Goal: Task Accomplishment & Management: Use online tool/utility

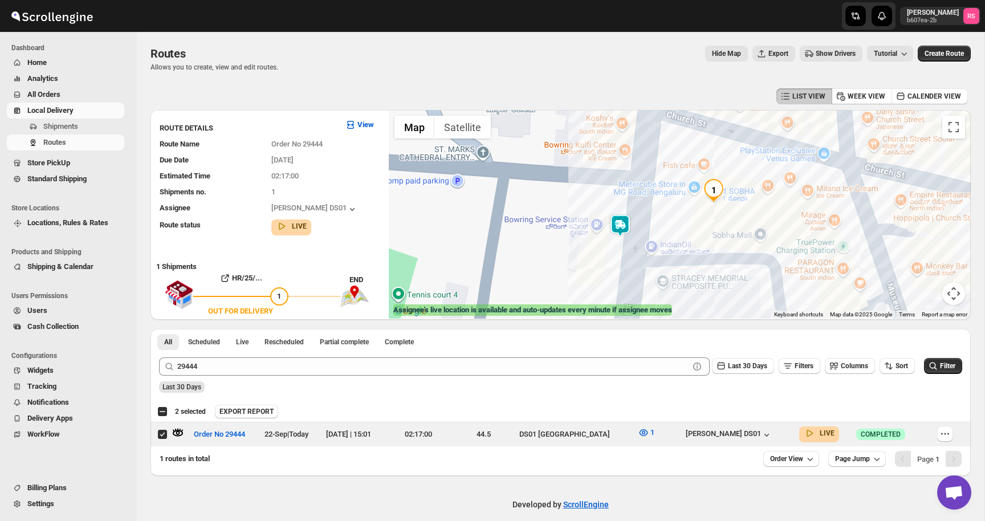
scroll to position [6, 0]
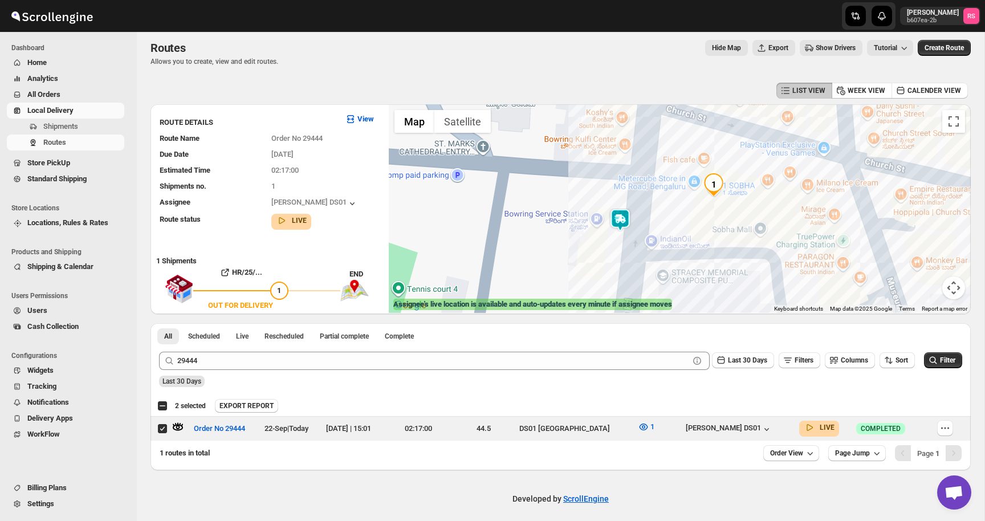
click at [165, 404] on div "Select route 2 selected" at bounding box center [181, 406] width 48 height 10
checkbox input "true"
click at [165, 404] on div "Deselect route 1 selected" at bounding box center [181, 406] width 48 height 10
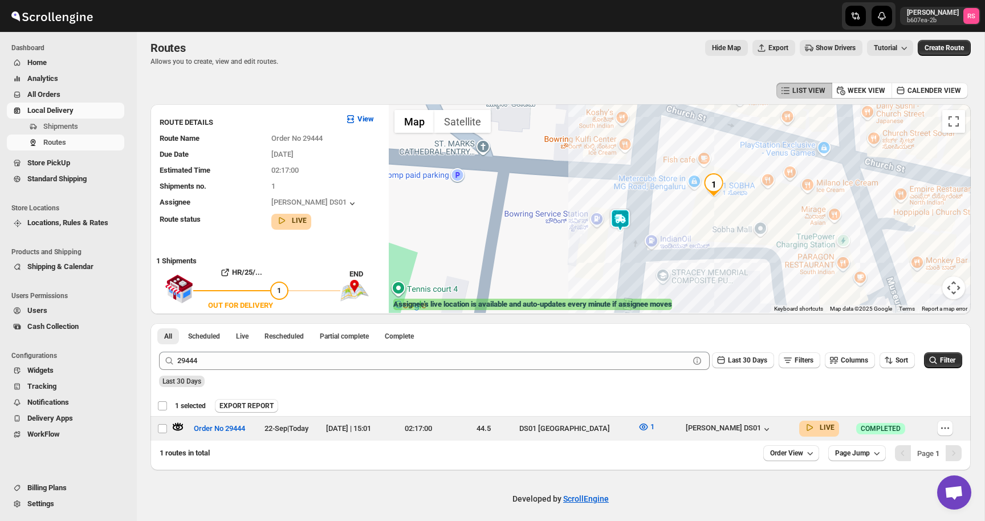
checkbox input "false"
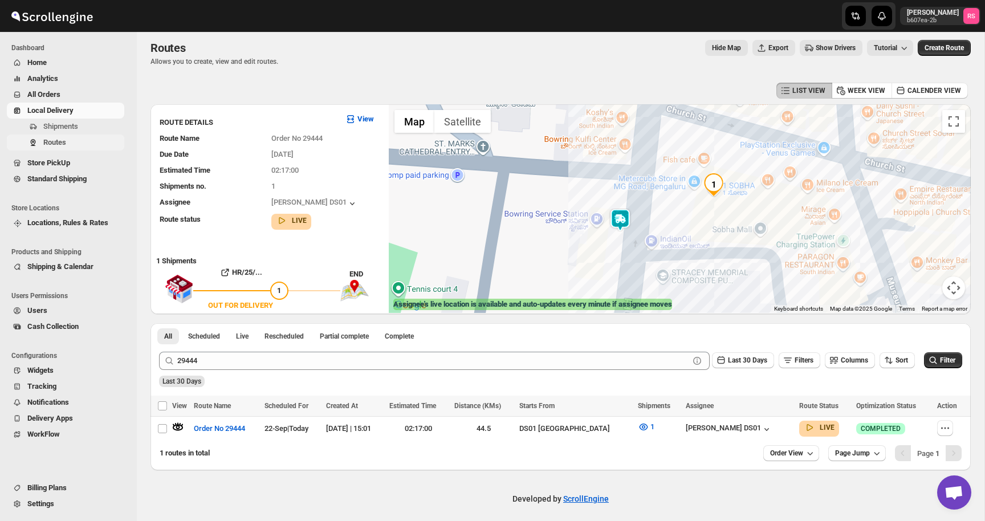
click at [70, 144] on span "Routes" at bounding box center [82, 142] width 79 height 11
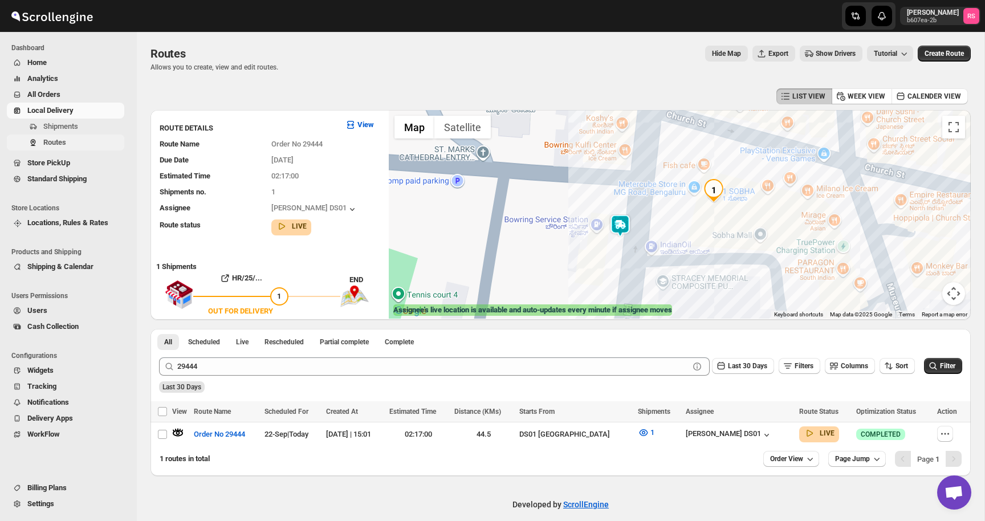
click at [70, 144] on span "Routes" at bounding box center [82, 142] width 79 height 11
click at [104, 141] on span "Routes" at bounding box center [82, 142] width 79 height 11
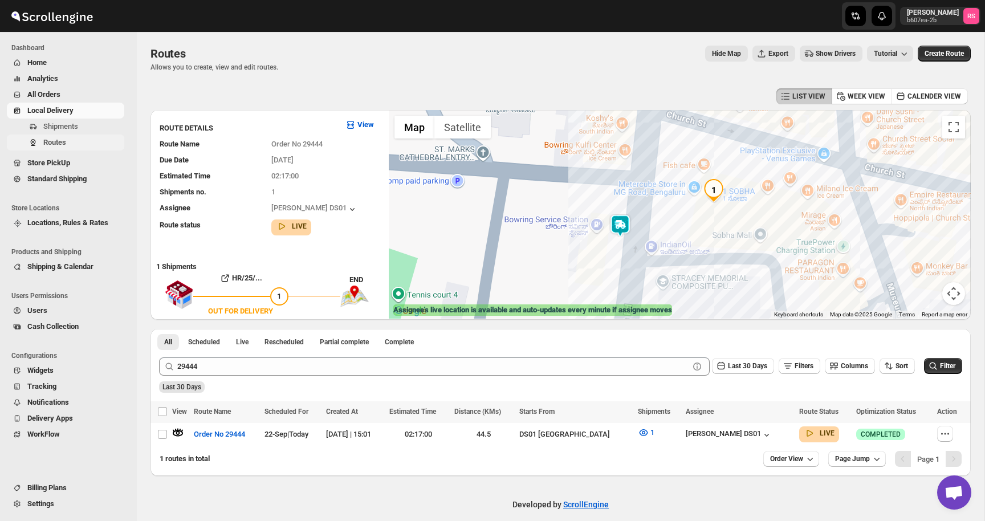
click at [104, 141] on span "Routes" at bounding box center [82, 142] width 79 height 11
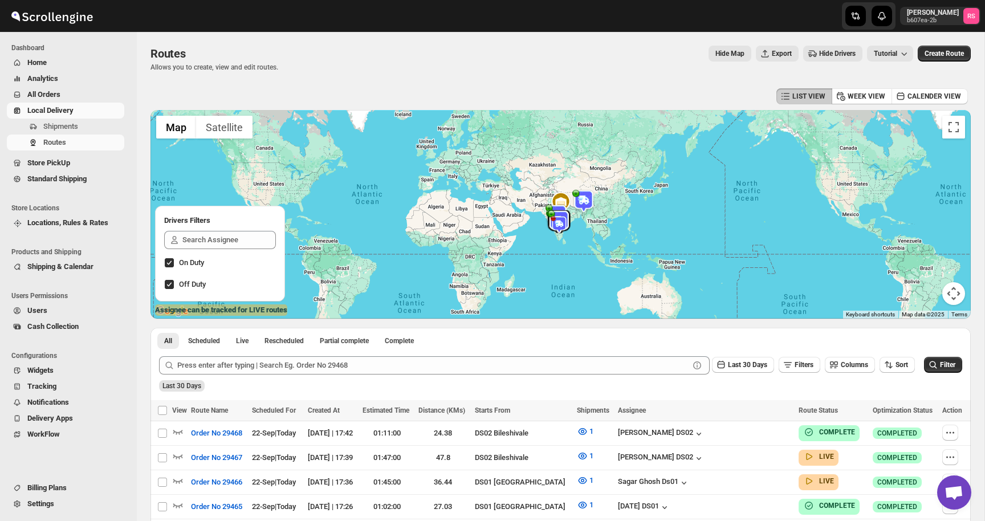
click at [545, 255] on div at bounding box center [561, 214] width 821 height 209
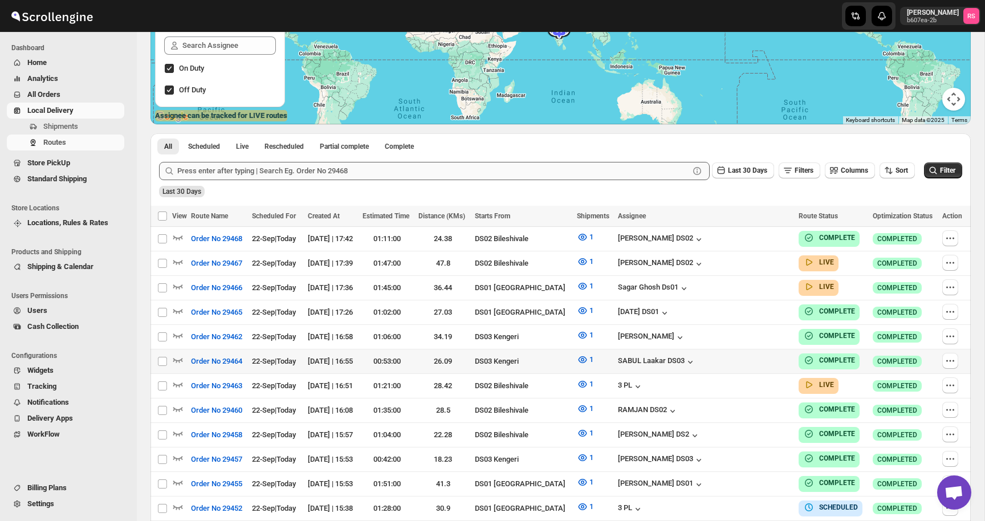
scroll to position [194, 0]
drag, startPoint x: 164, startPoint y: 237, endPoint x: 186, endPoint y: 250, distance: 26.0
click at [160, 238] on input "Select route" at bounding box center [162, 239] width 9 height 9
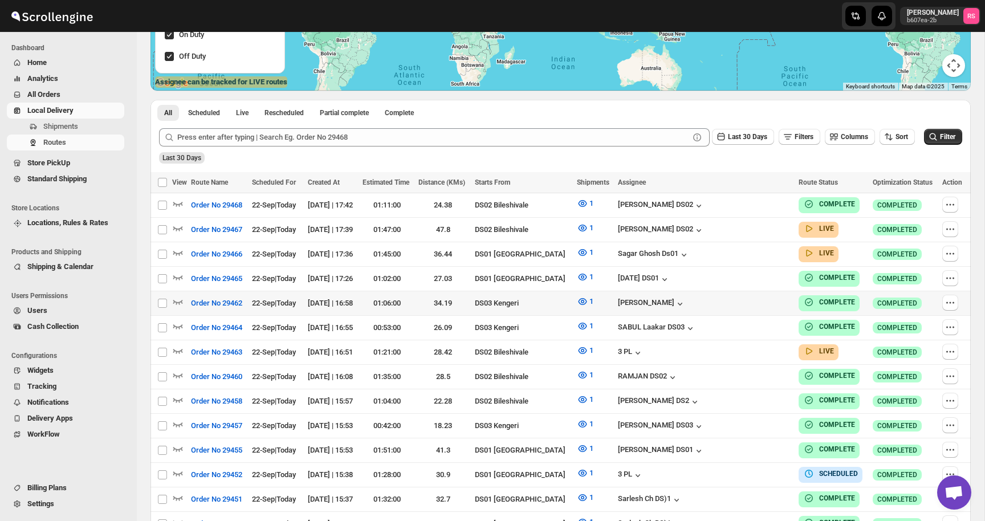
scroll to position [228, 0]
click at [159, 208] on input "Select route" at bounding box center [162, 205] width 9 height 9
checkbox input "true"
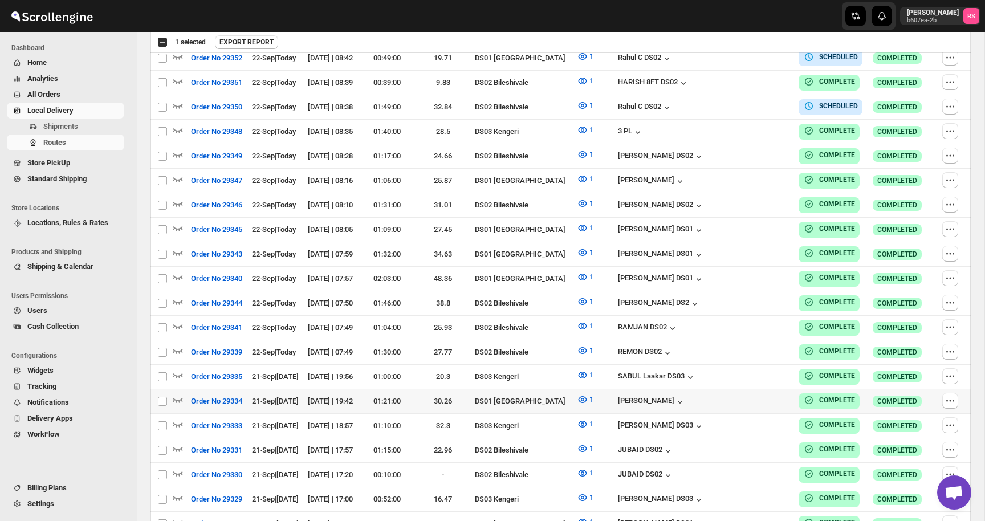
scroll to position [2920, 0]
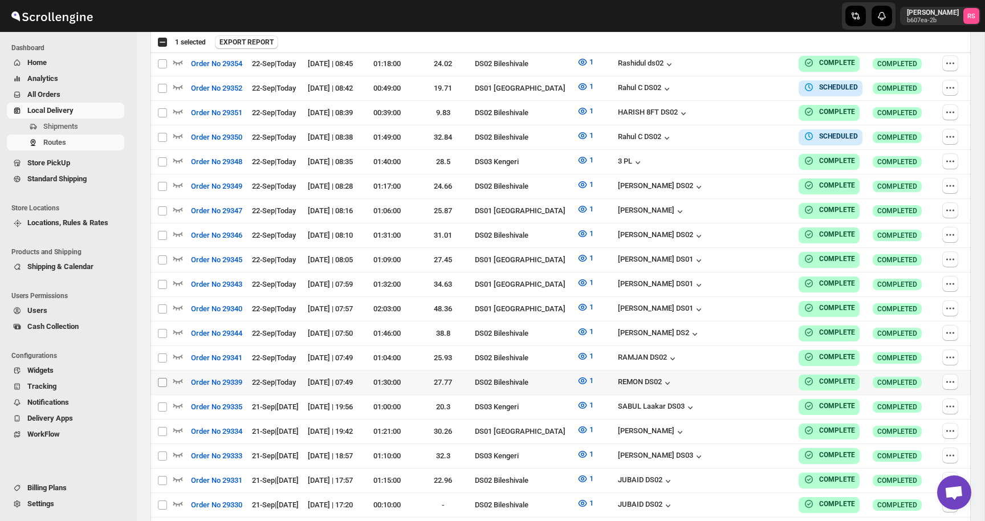
click at [163, 378] on input "Select route" at bounding box center [162, 382] width 9 height 9
checkbox input "true"
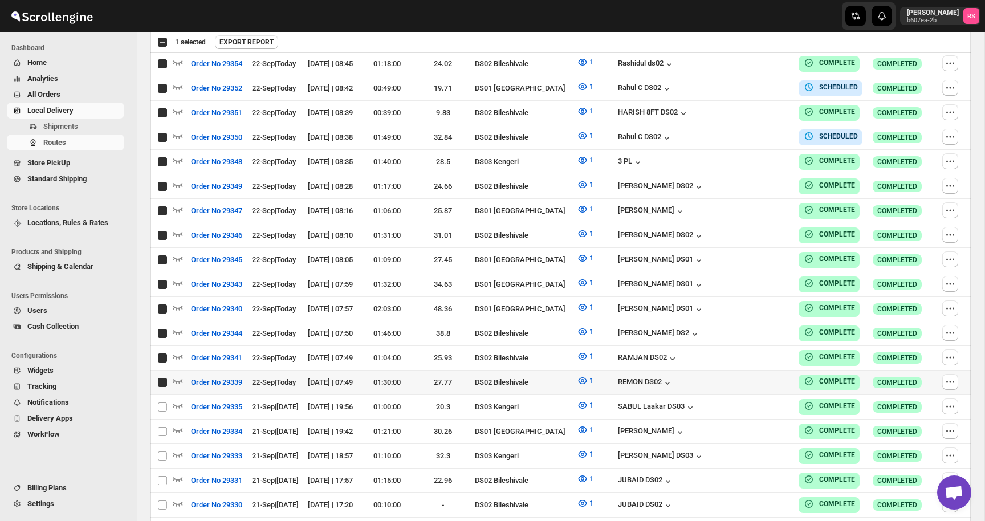
checkbox input "true"
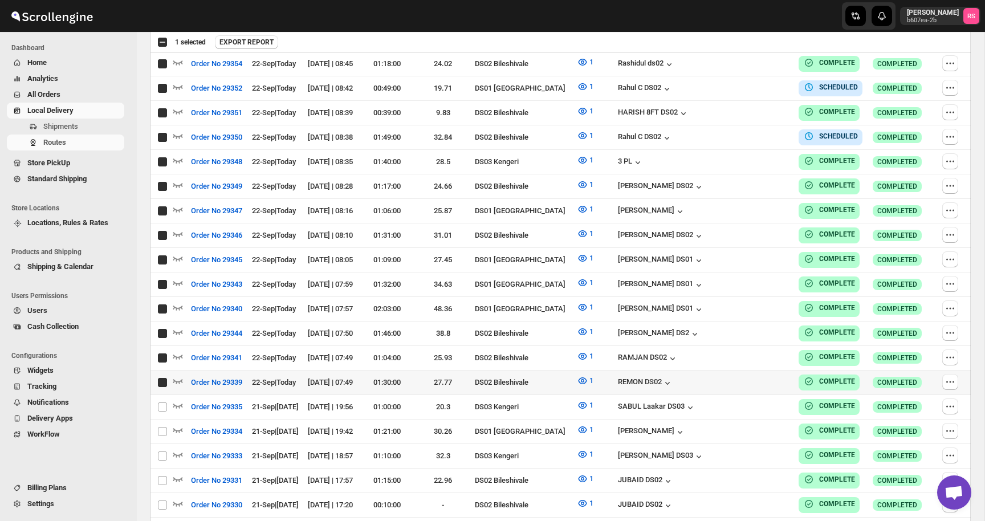
checkbox input "true"
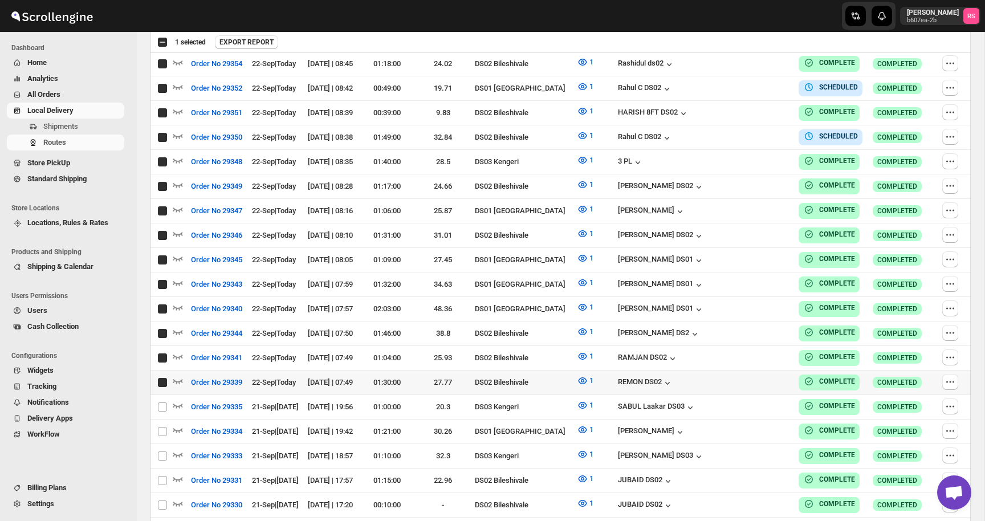
checkbox input "true"
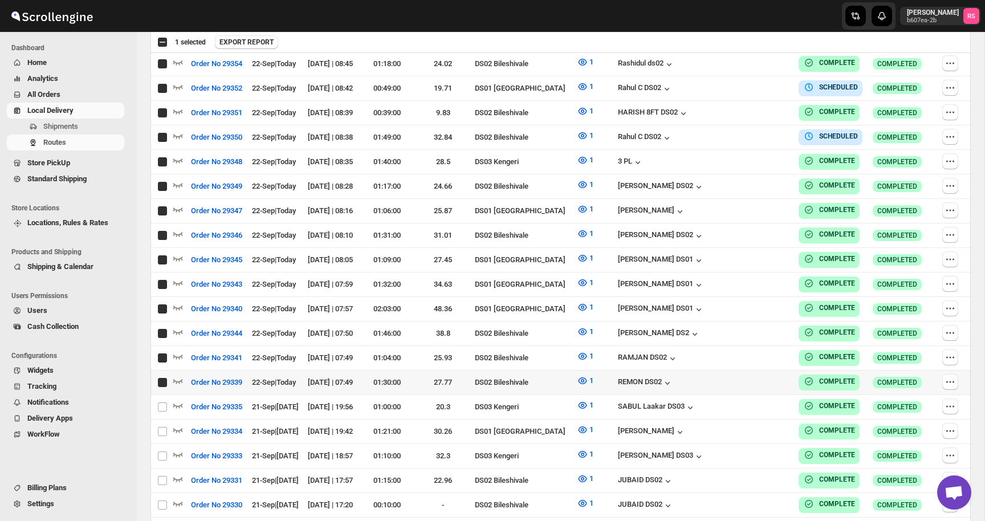
checkbox input "true"
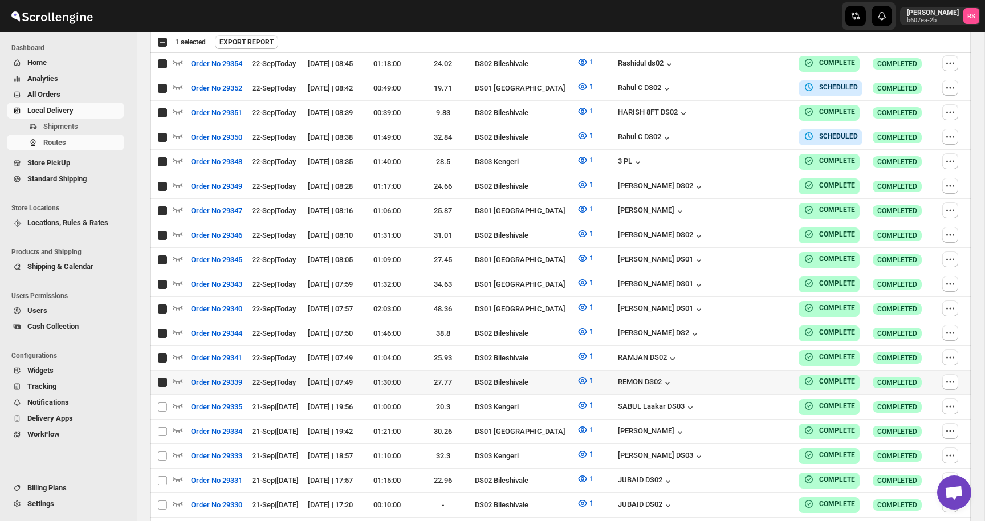
checkbox input "true"
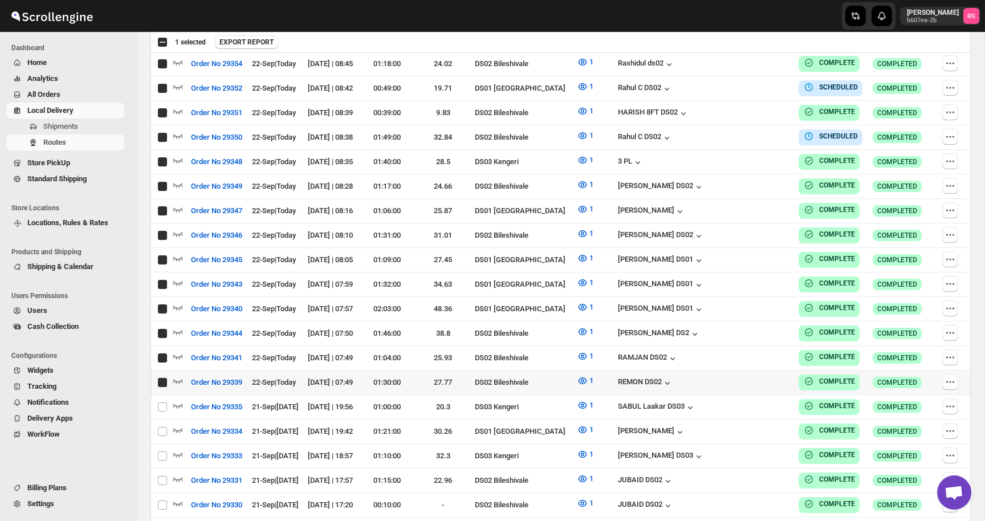
checkbox input "true"
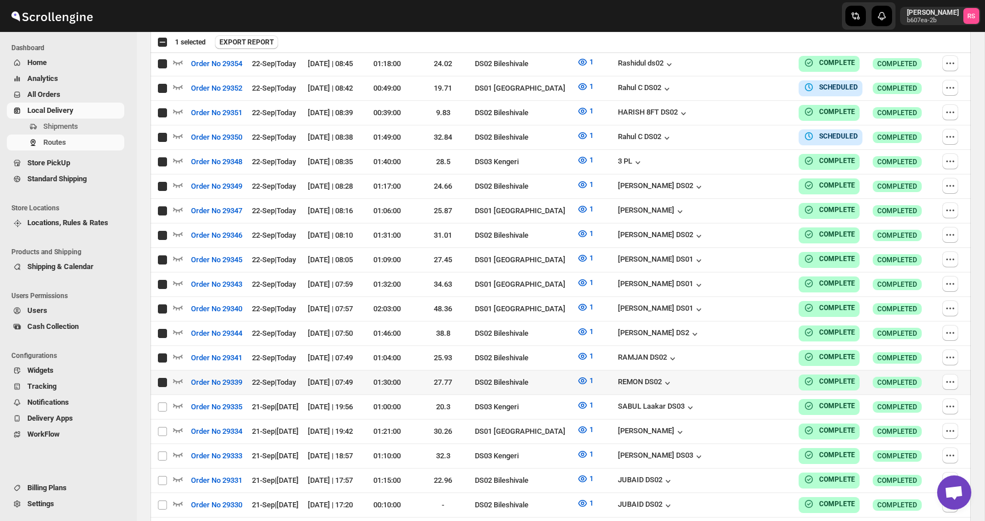
checkbox input "true"
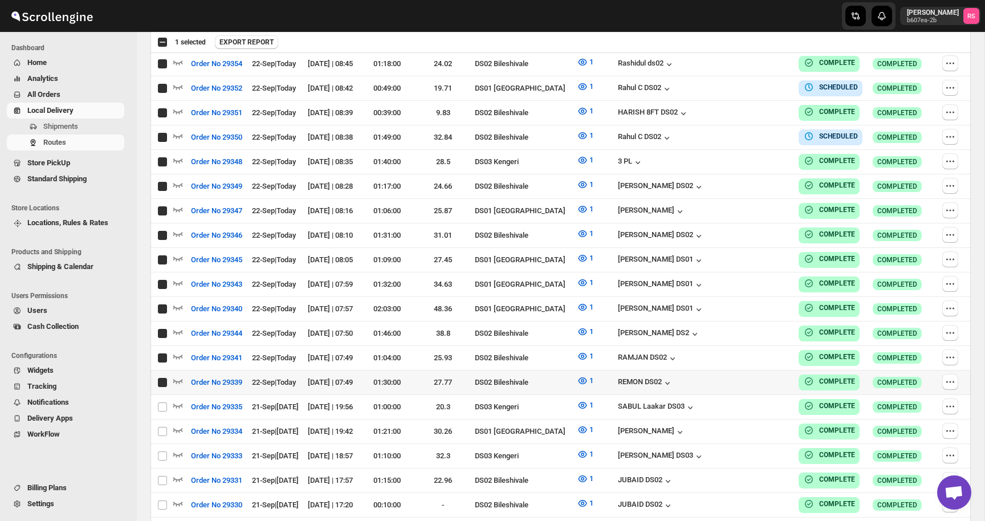
checkbox input "true"
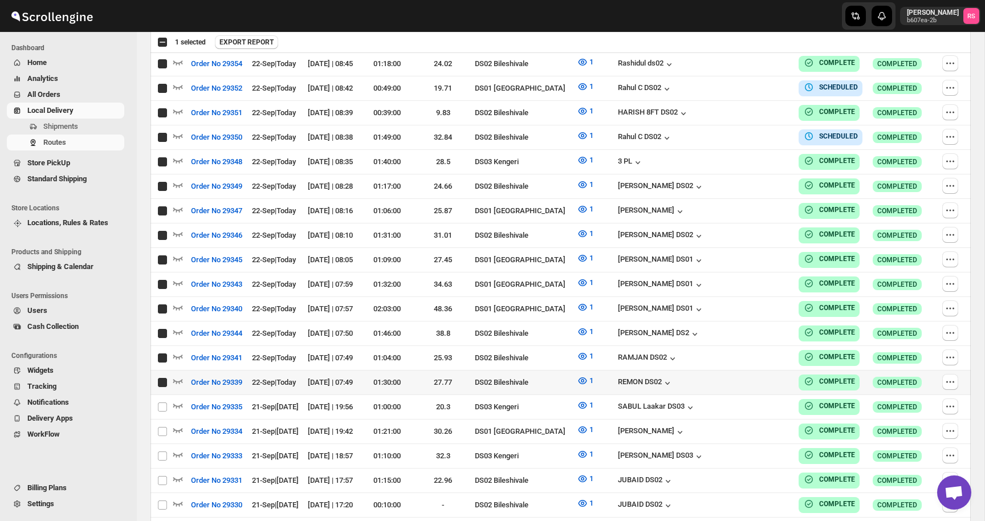
checkbox input "true"
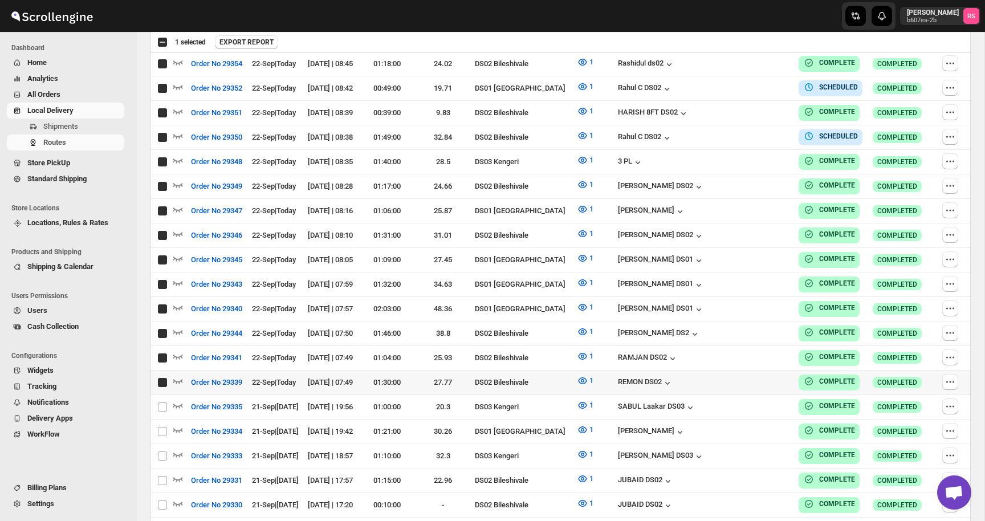
checkbox input "true"
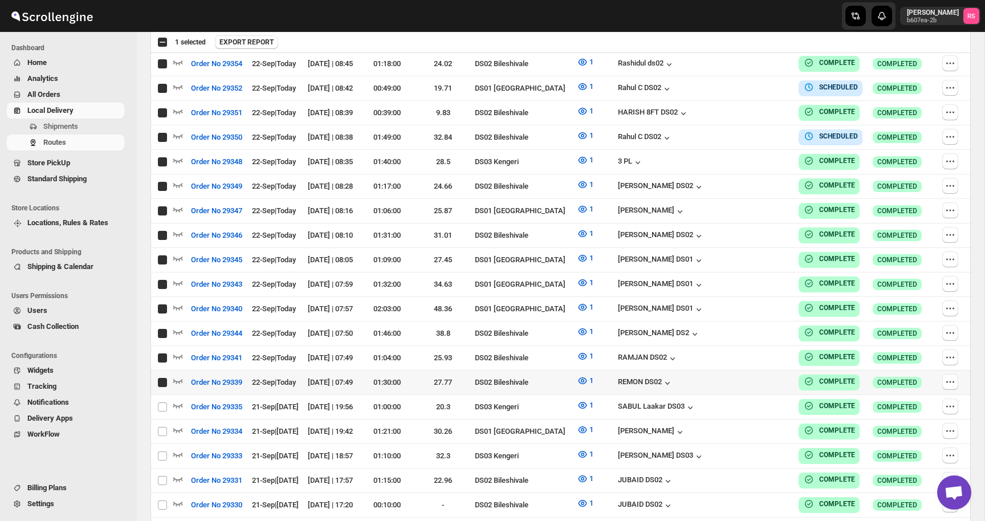
checkbox input "true"
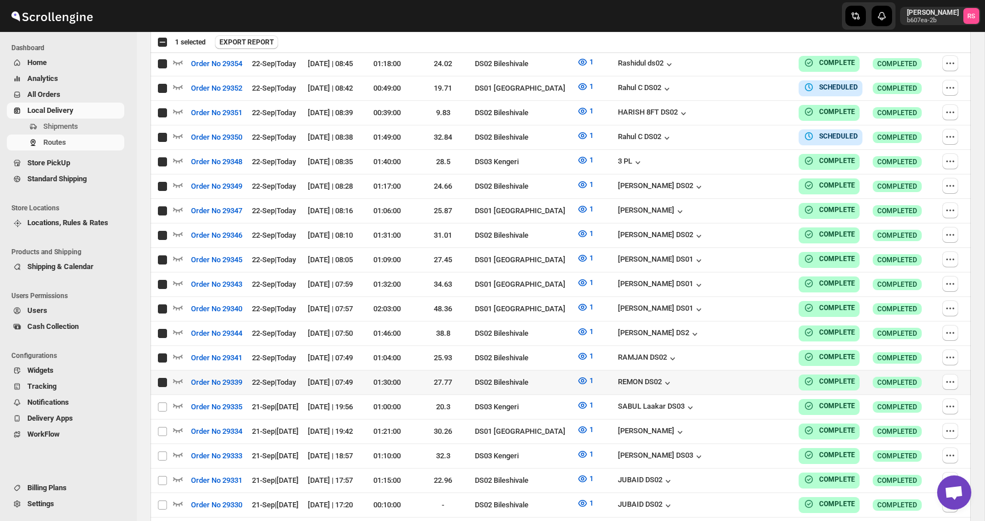
checkbox input "true"
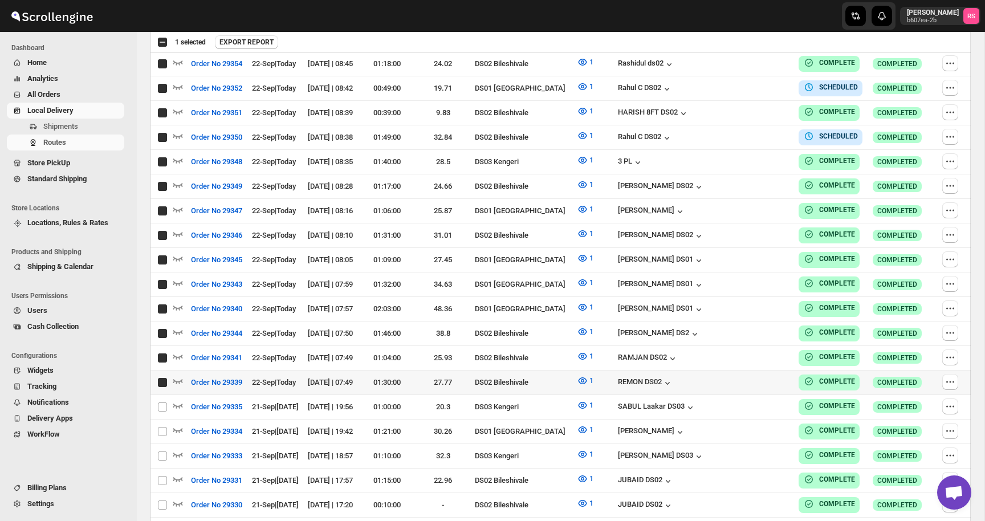
checkbox input "true"
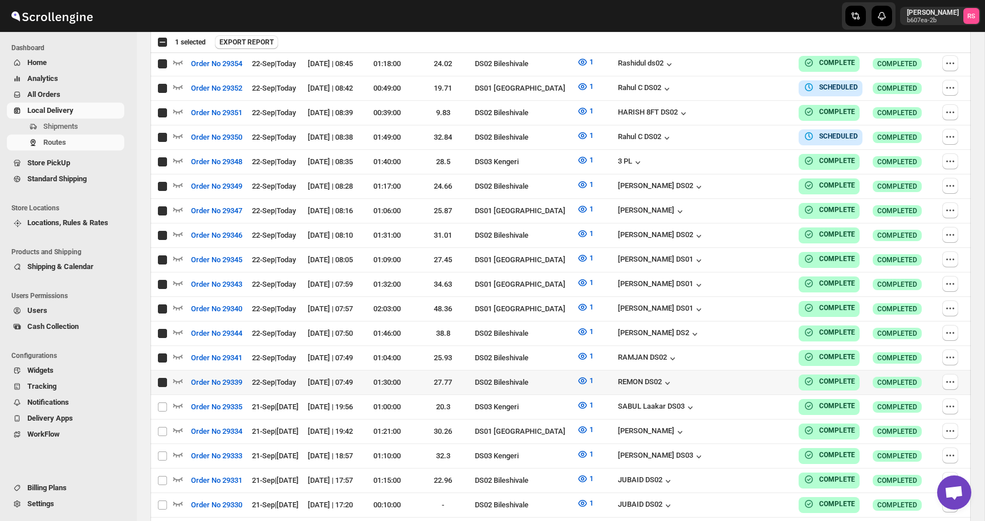
checkbox input "true"
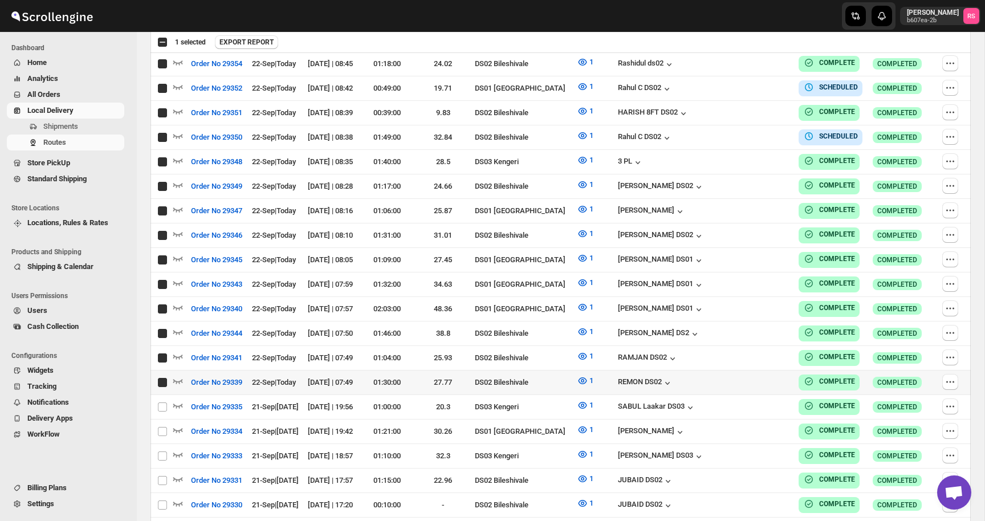
checkbox input "true"
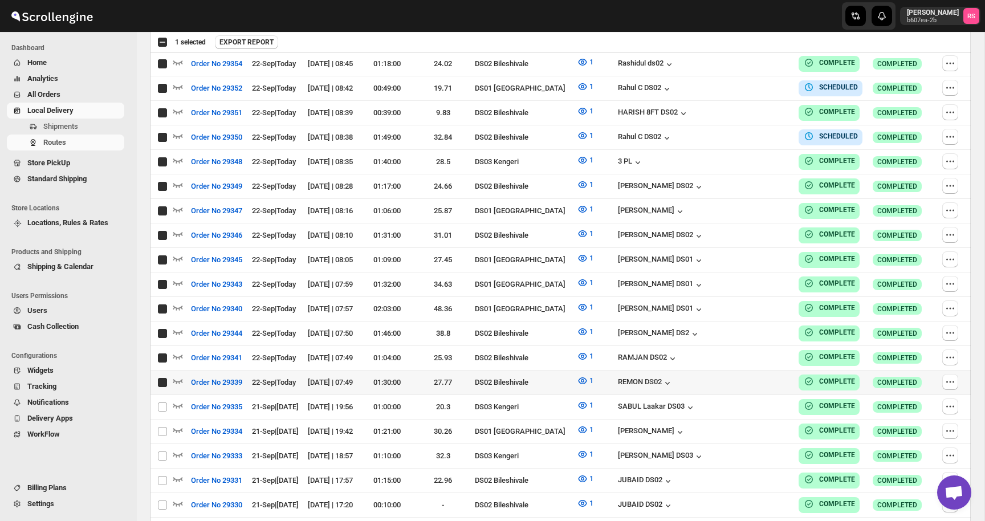
checkbox input "true"
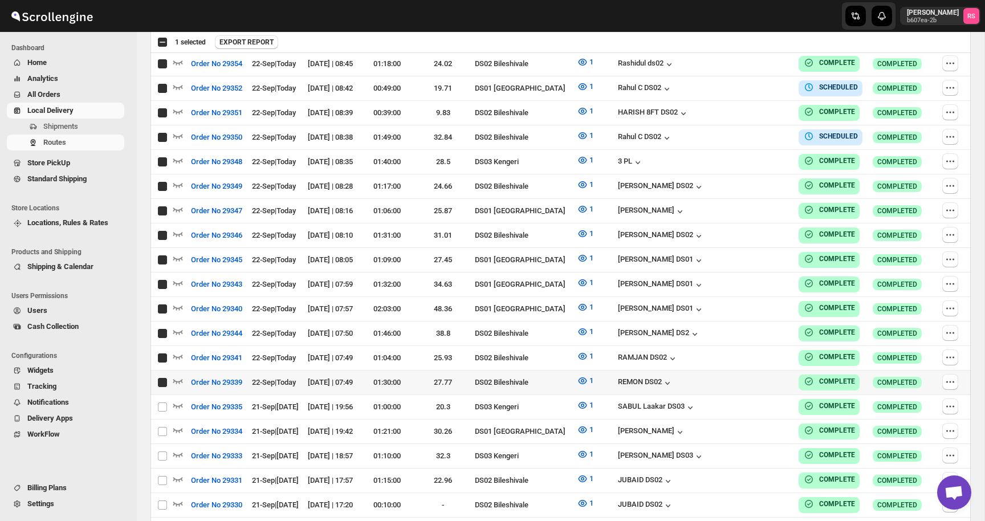
checkbox input "true"
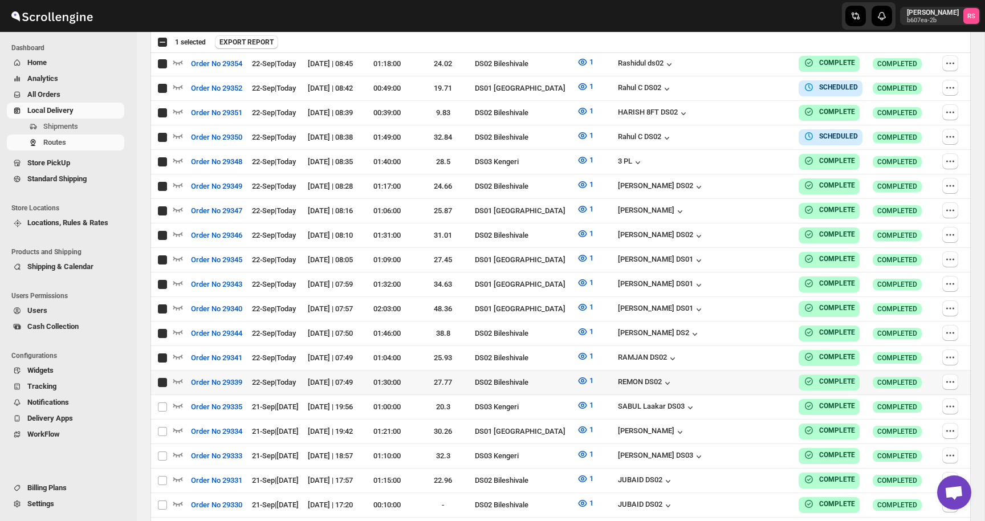
checkbox input "true"
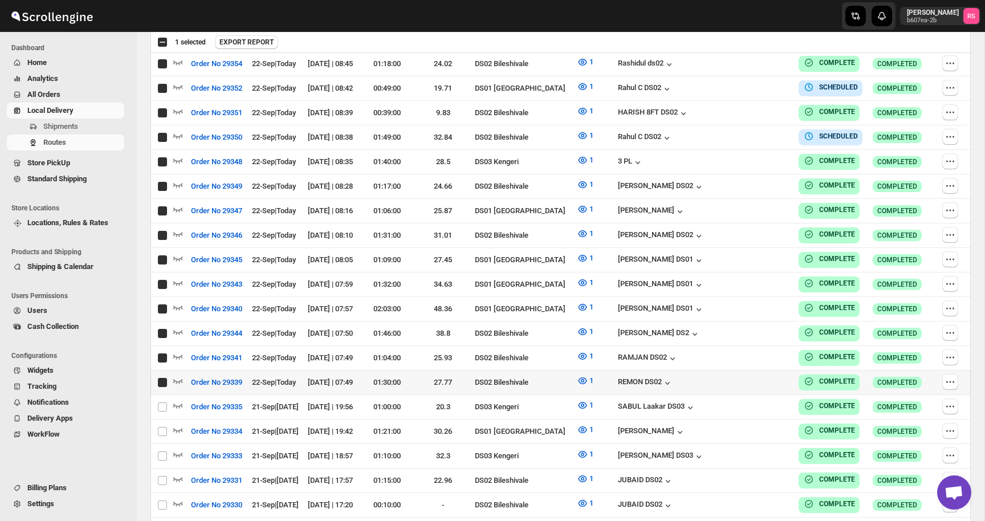
checkbox input "true"
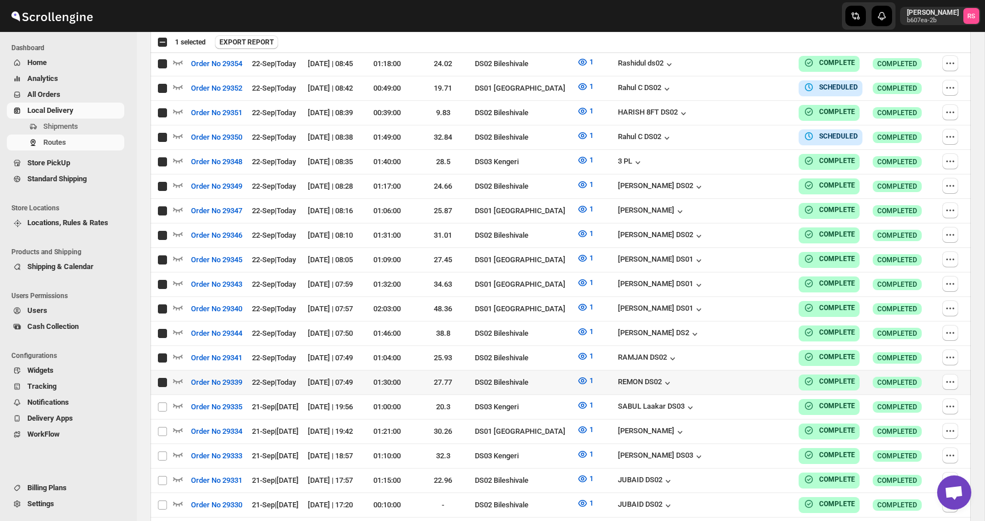
checkbox input "true"
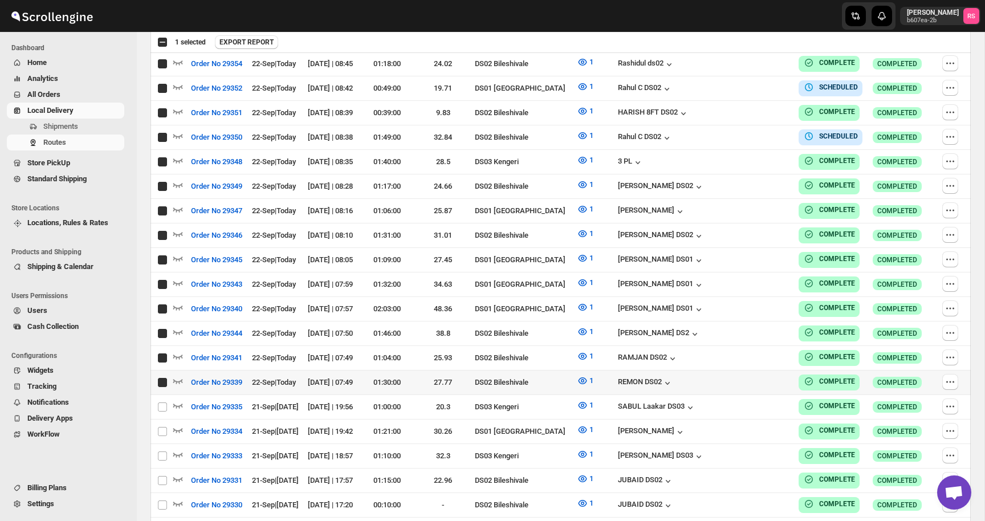
checkbox input "true"
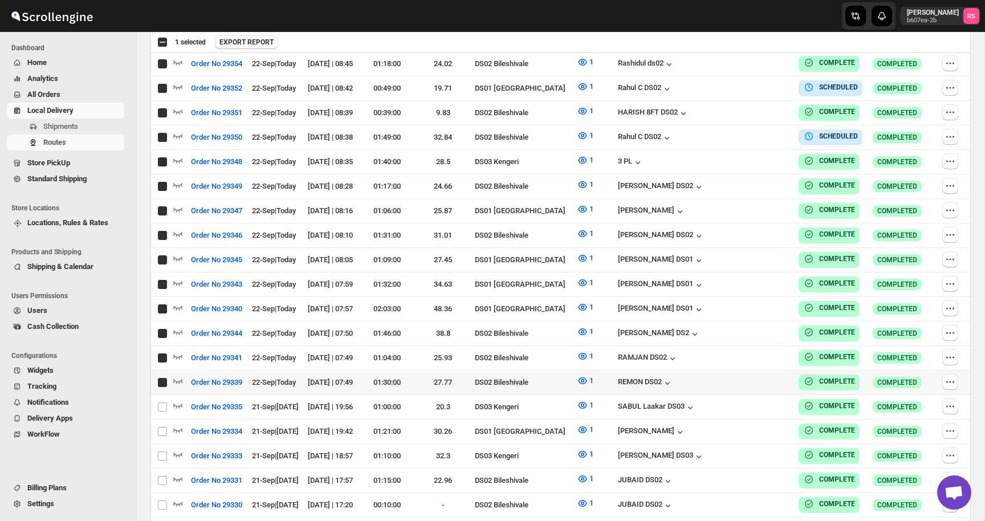
checkbox input "true"
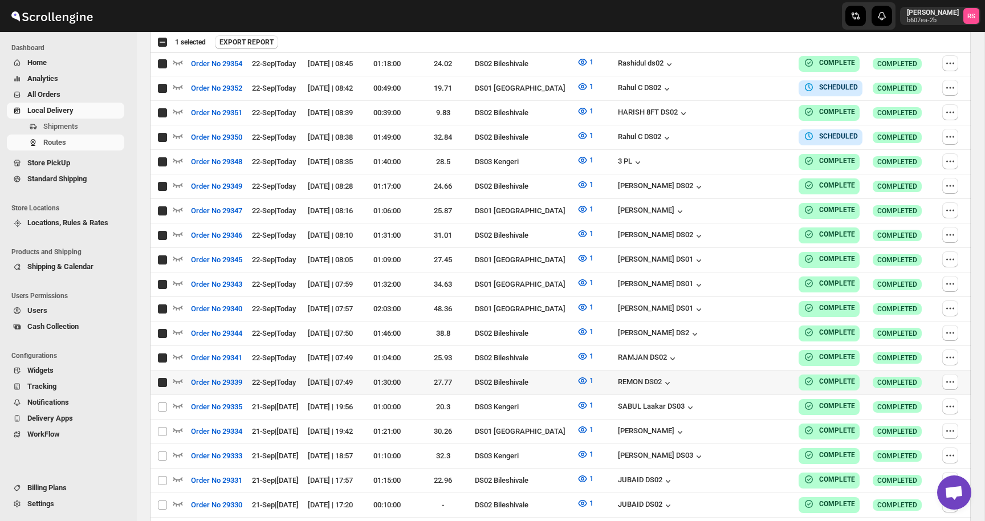
checkbox input "true"
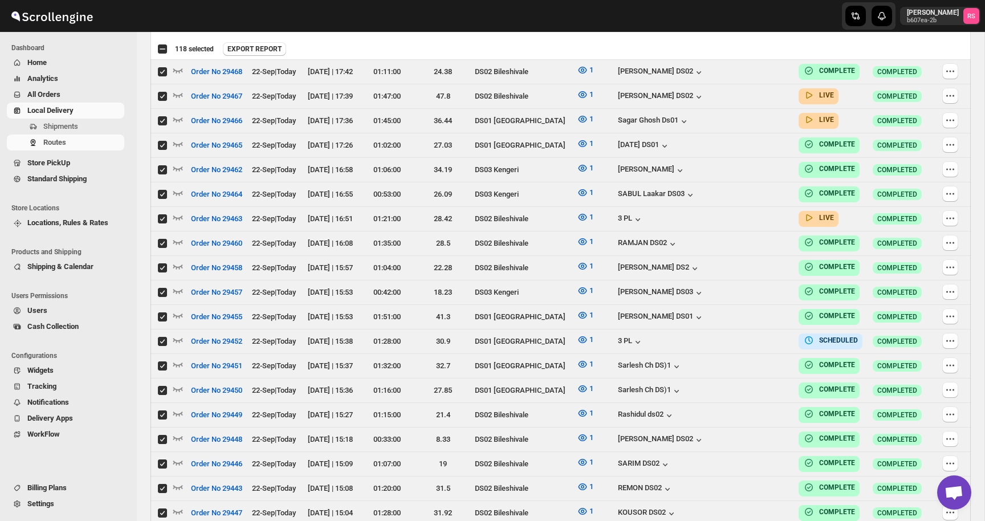
scroll to position [0, 0]
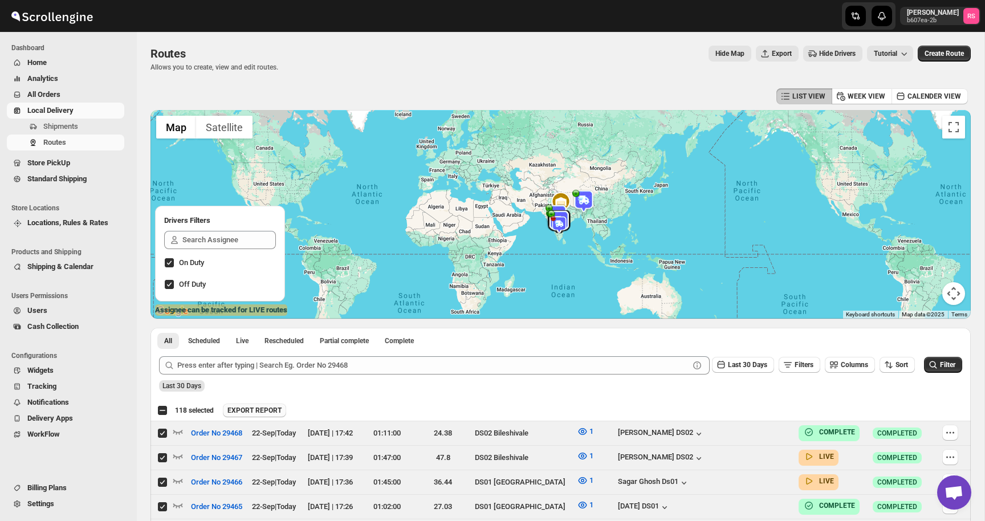
click at [268, 411] on span "EXPORT REPORT" at bounding box center [255, 410] width 54 height 9
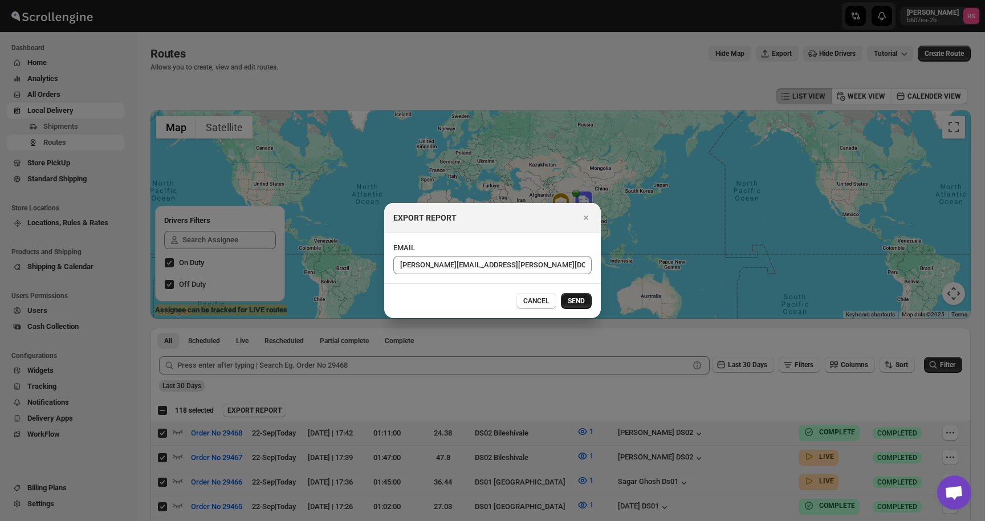
click at [584, 304] on span "SEND" at bounding box center [576, 301] width 17 height 9
checkbox input "false"
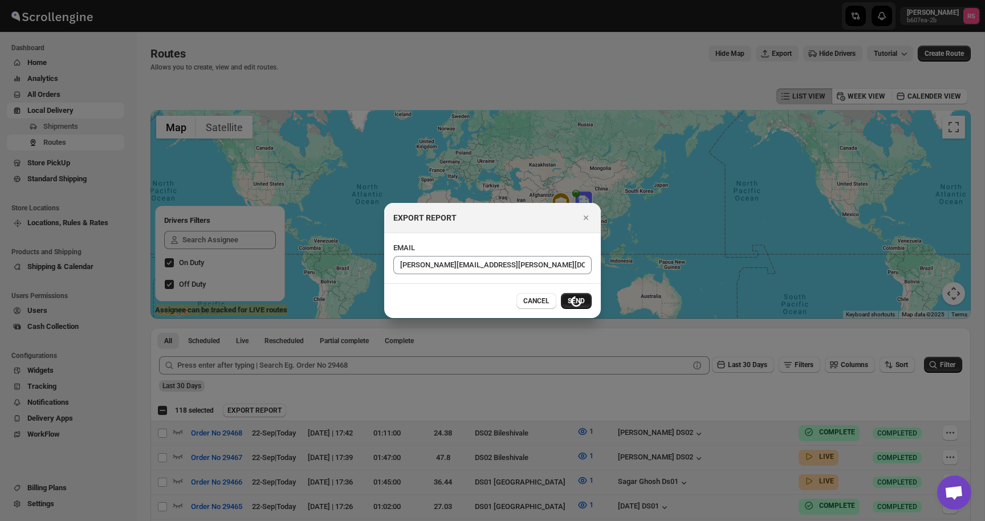
checkbox input "false"
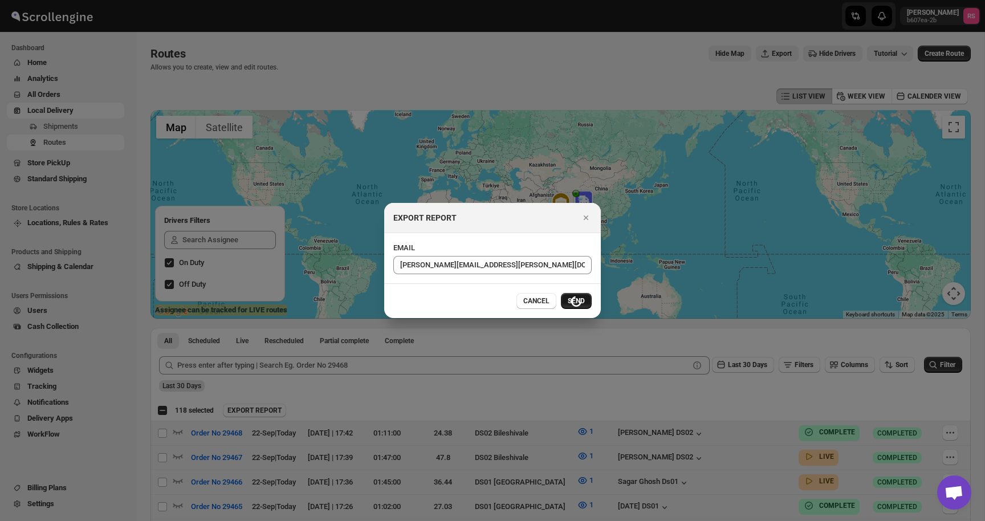
checkbox input "false"
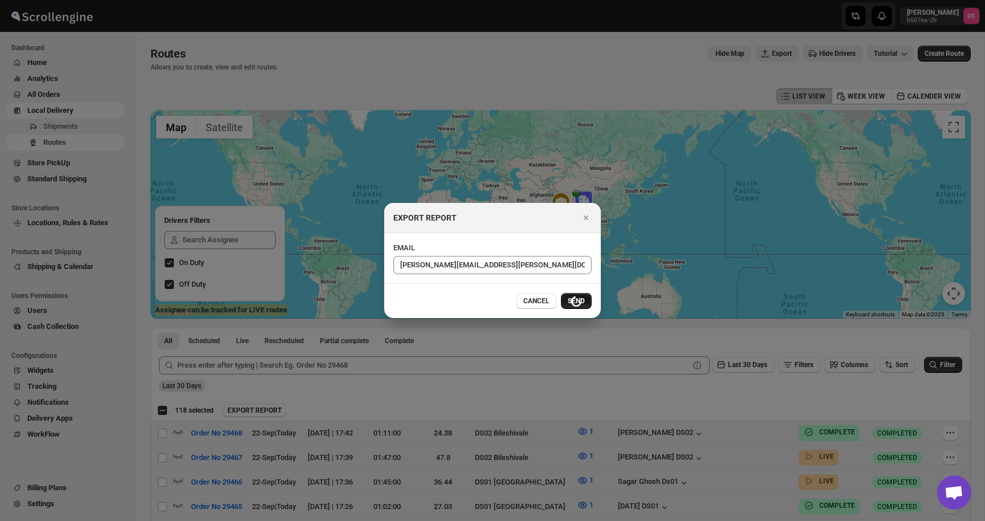
checkbox input "false"
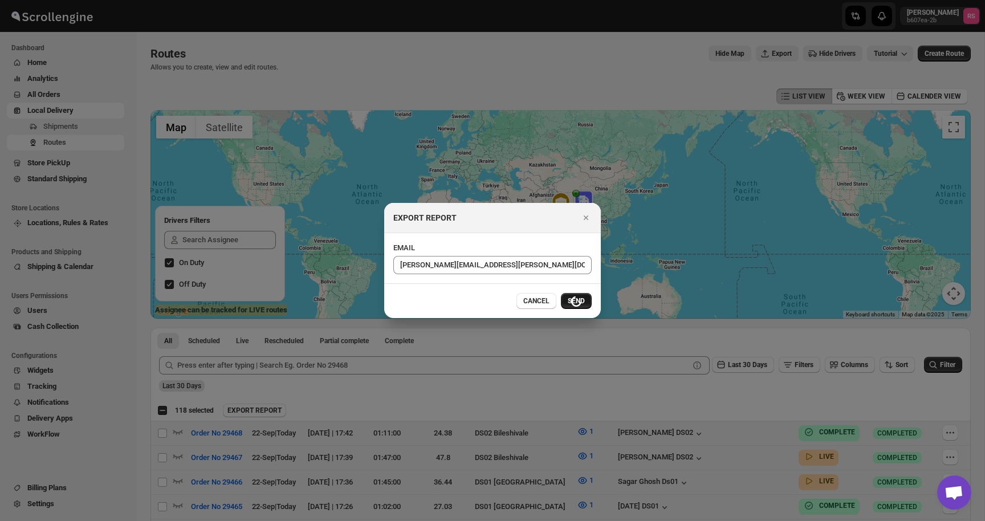
checkbox input "false"
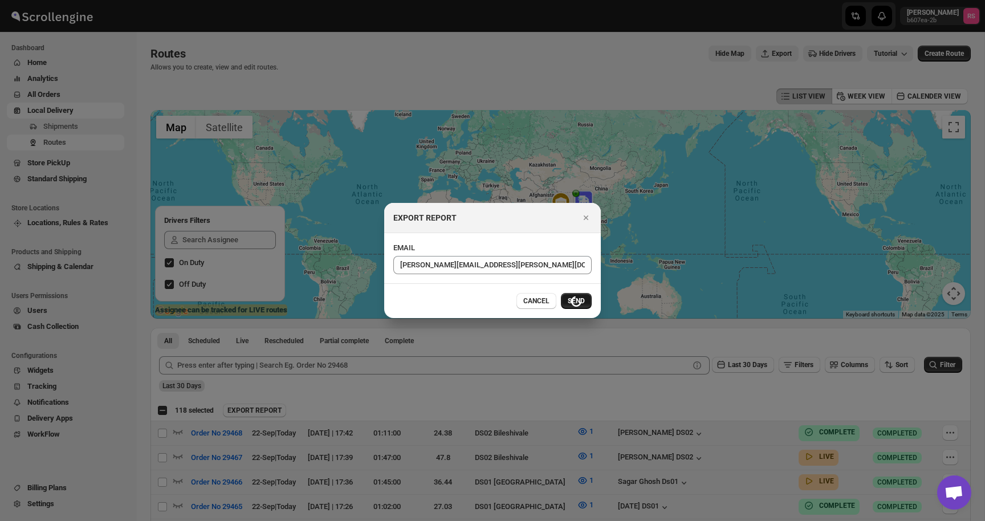
checkbox input "false"
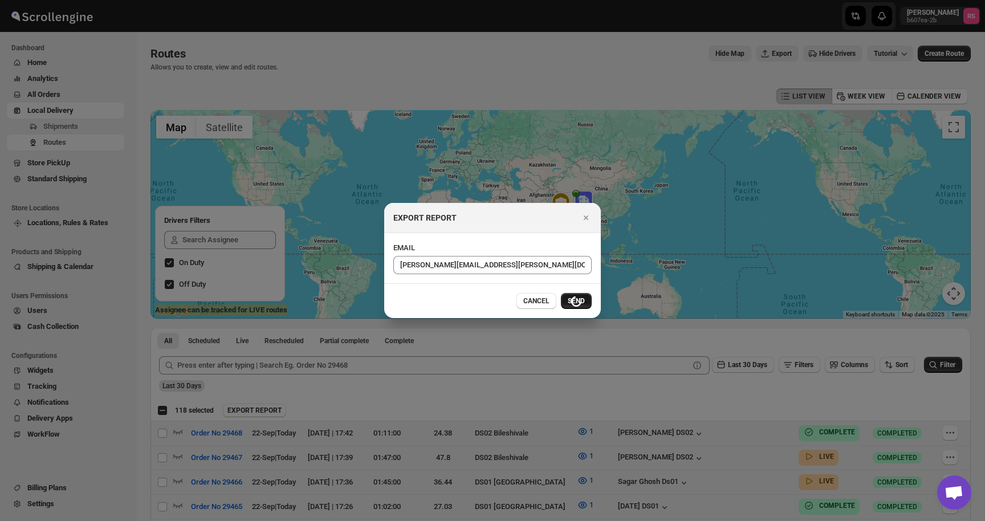
checkbox input "false"
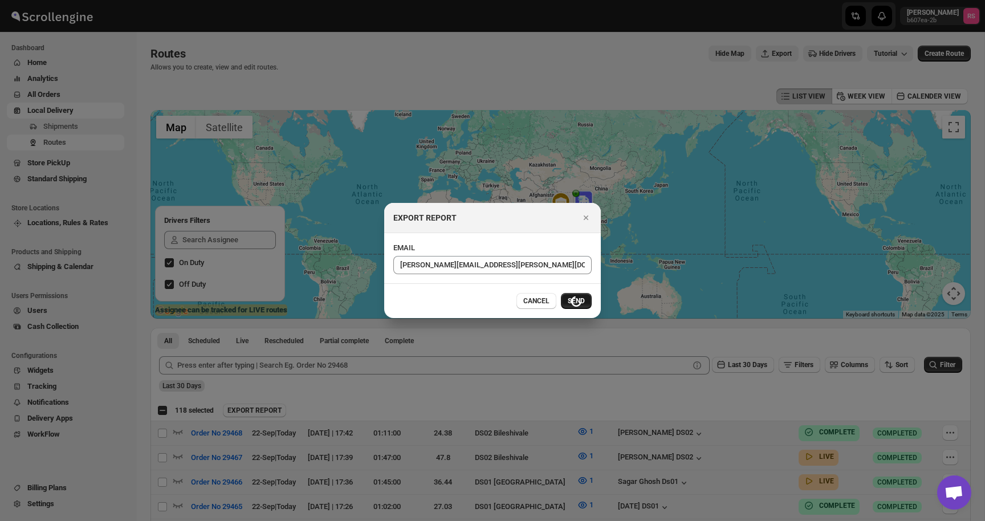
checkbox input "false"
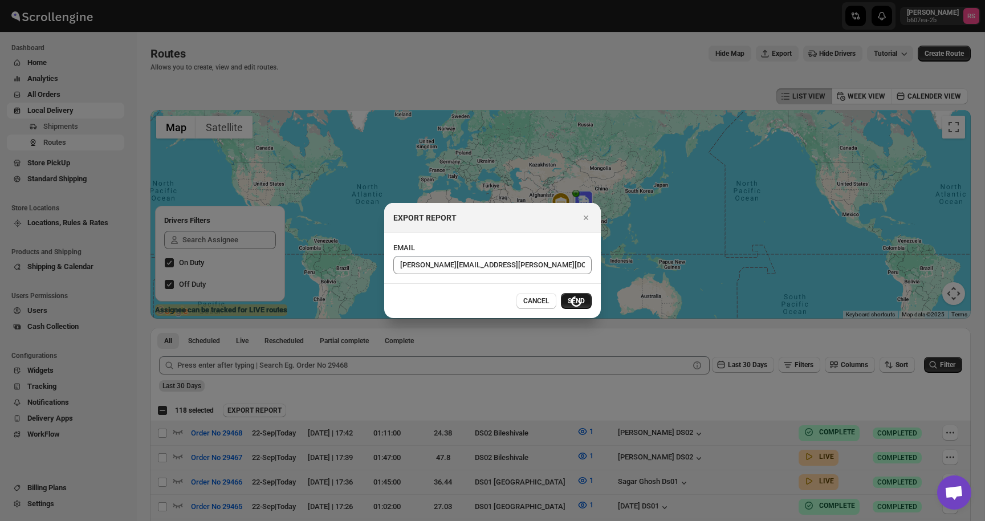
checkbox input "false"
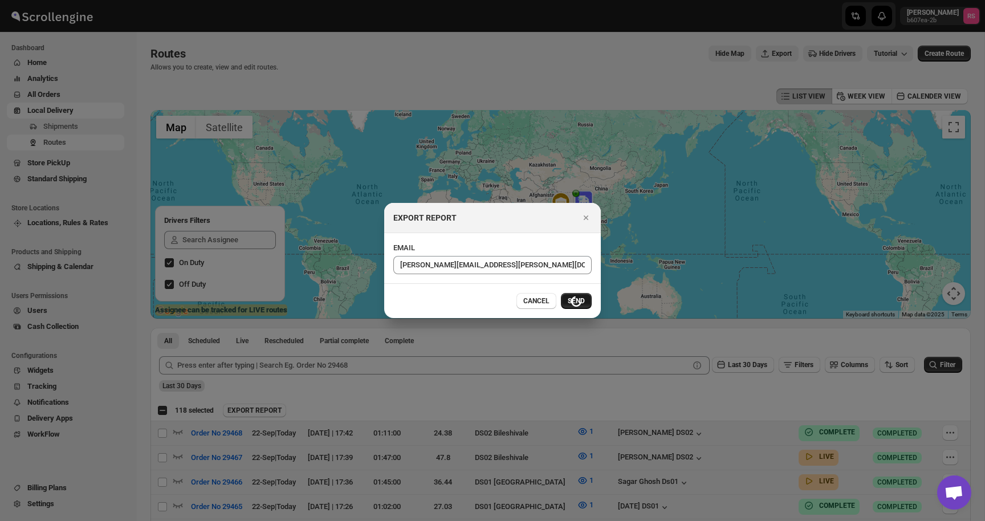
checkbox input "false"
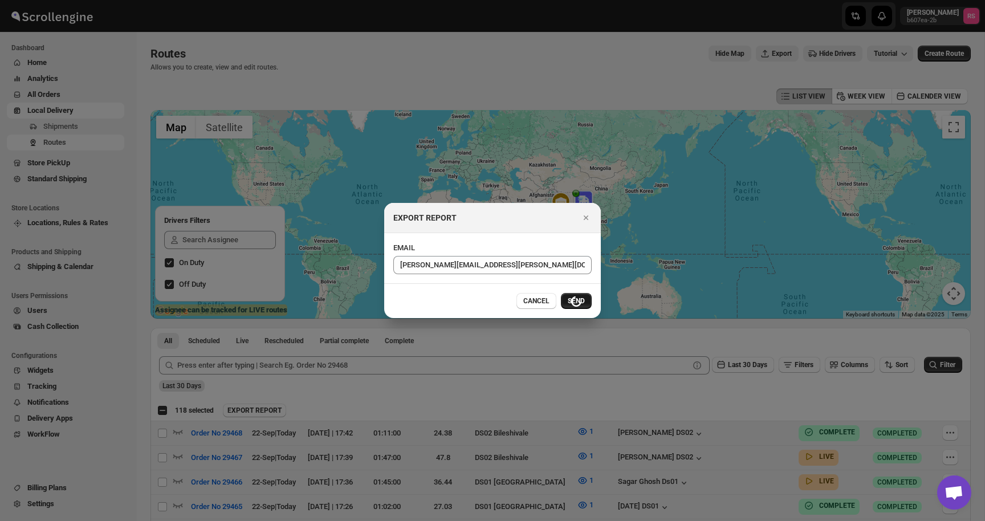
checkbox input "false"
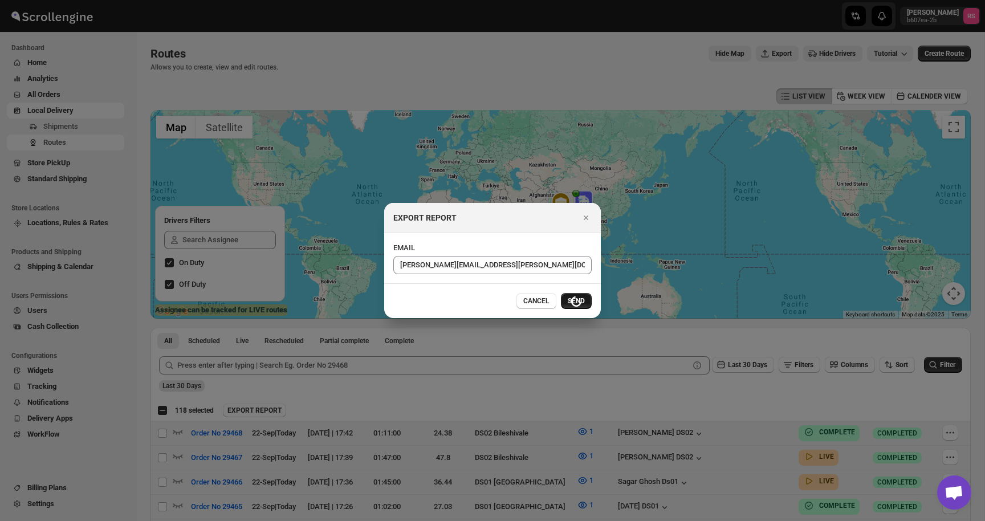
checkbox input "false"
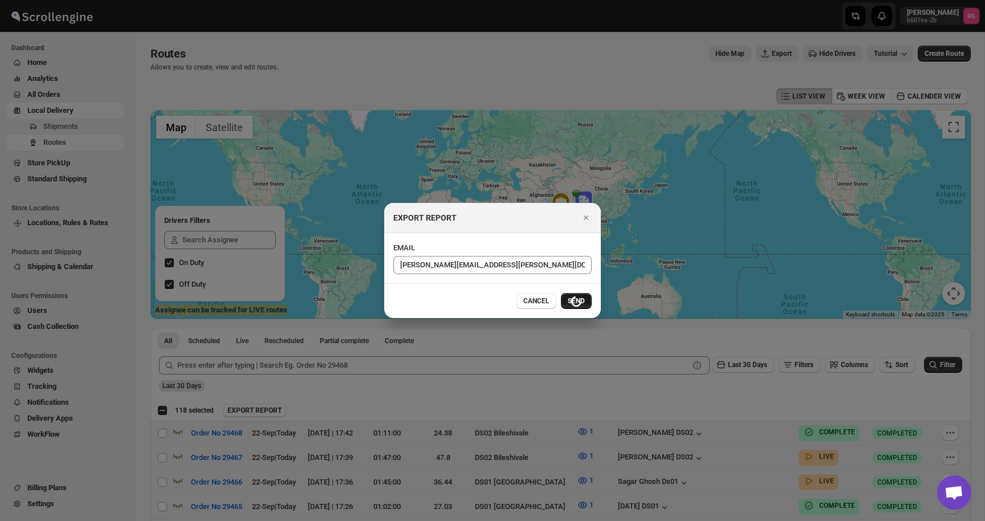
checkbox input "false"
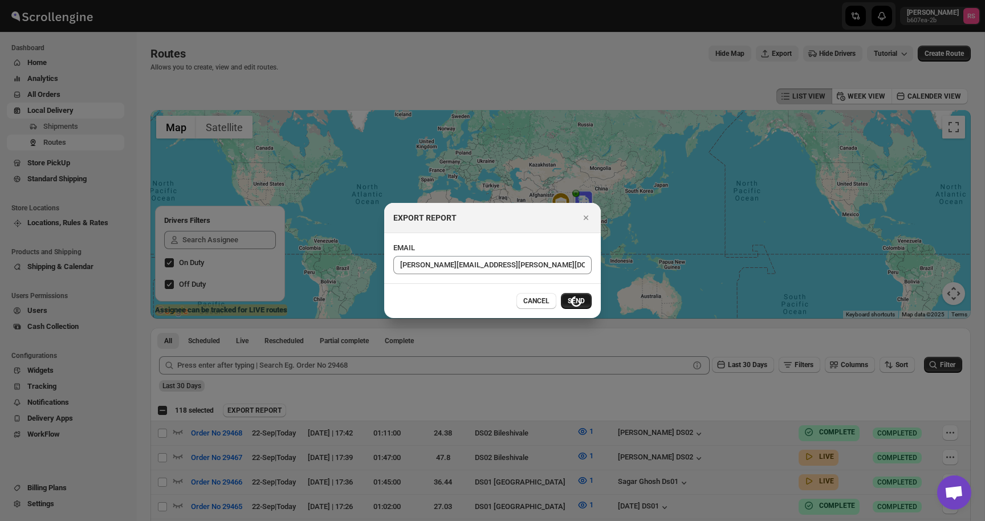
checkbox input "false"
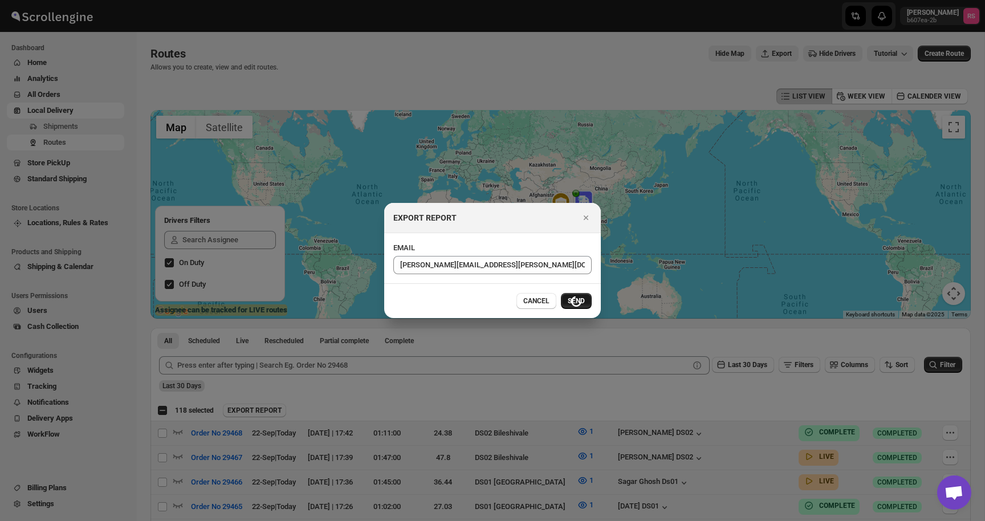
checkbox input "false"
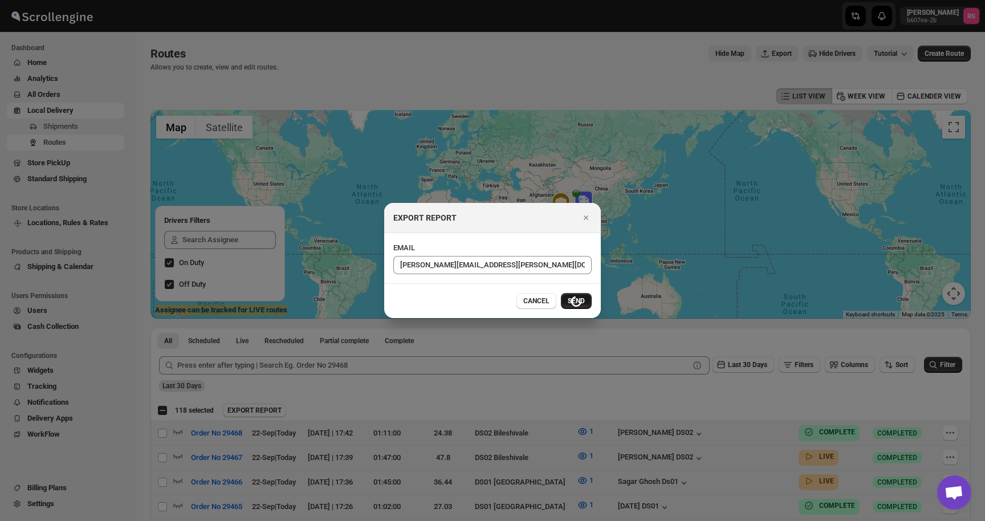
checkbox input "false"
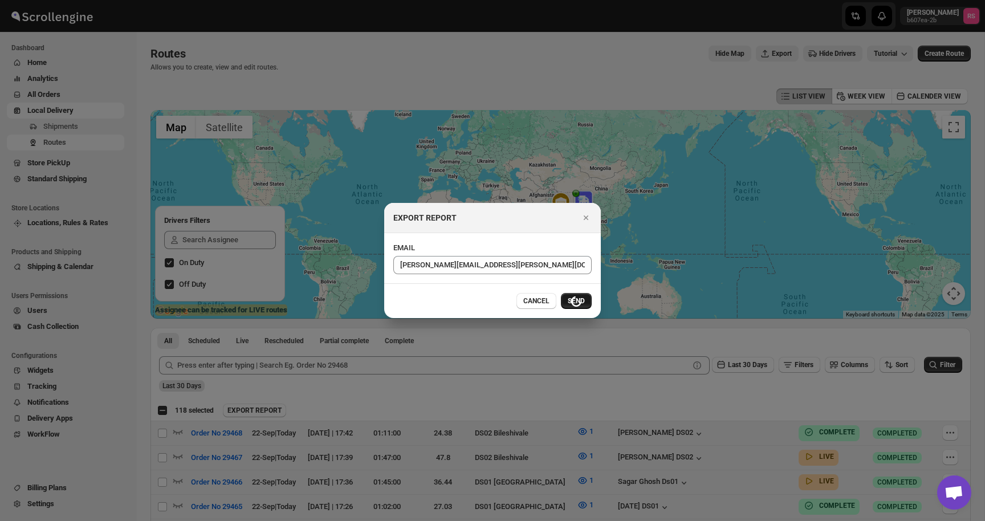
checkbox input "false"
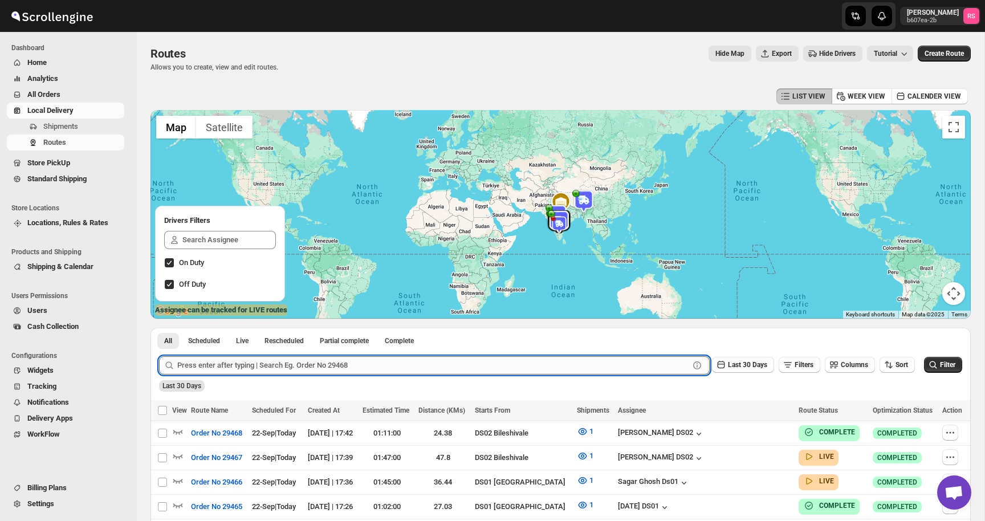
click at [247, 368] on input "text" at bounding box center [433, 365] width 512 height 18
click at [159, 328] on button "Submit" at bounding box center [175, 334] width 33 height 12
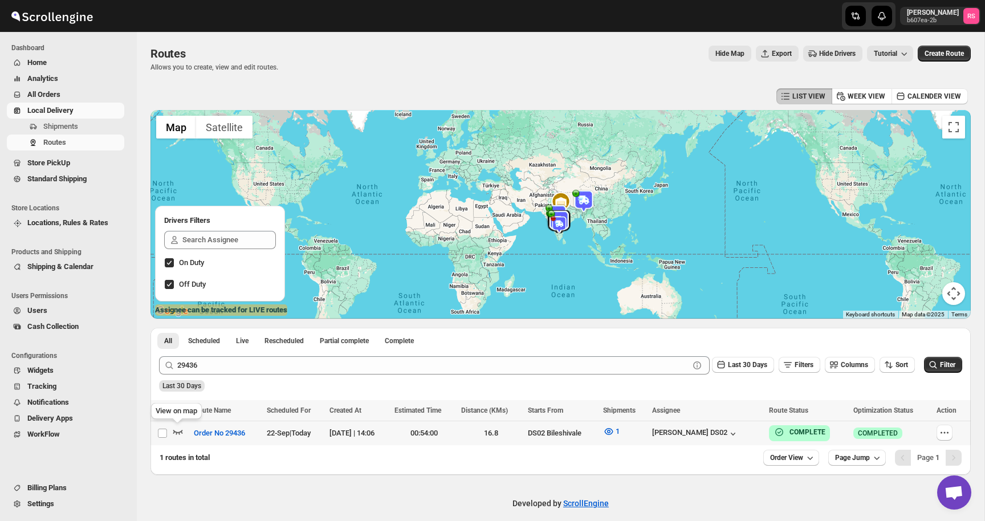
click at [182, 428] on icon "button" at bounding box center [177, 431] width 11 height 11
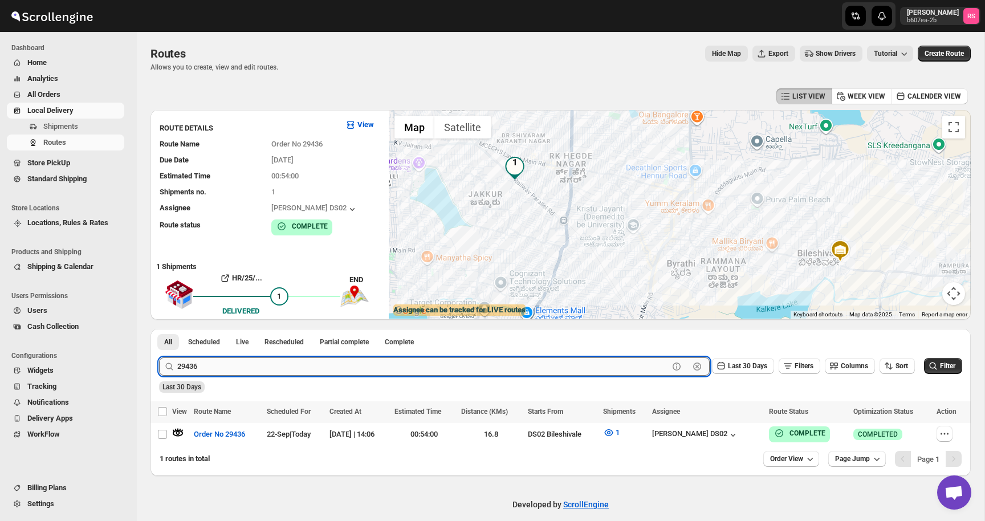
click at [207, 367] on input "29436" at bounding box center [423, 367] width 492 height 18
click at [159, 329] on button "Submit" at bounding box center [175, 335] width 33 height 12
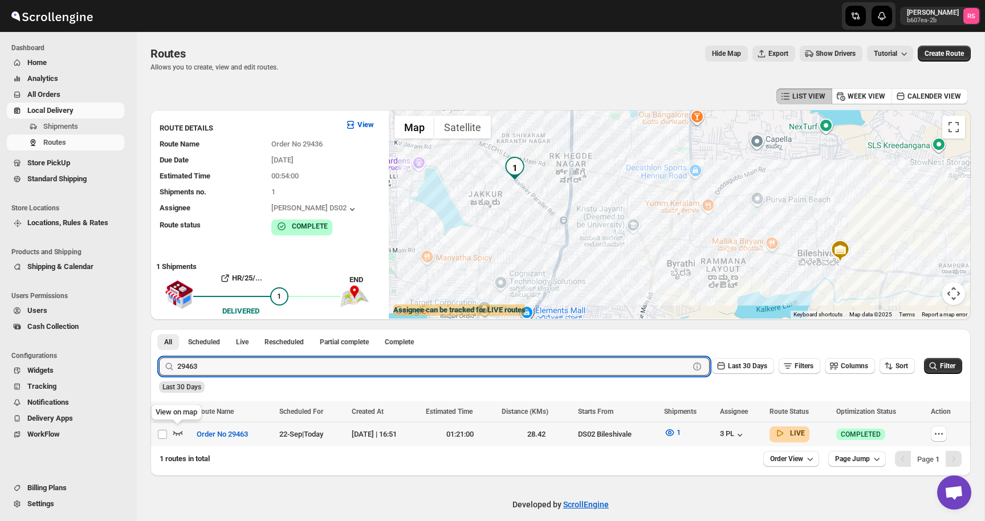
click at [178, 432] on icon "button" at bounding box center [177, 432] width 11 height 11
